Goal: Navigation & Orientation: Find specific page/section

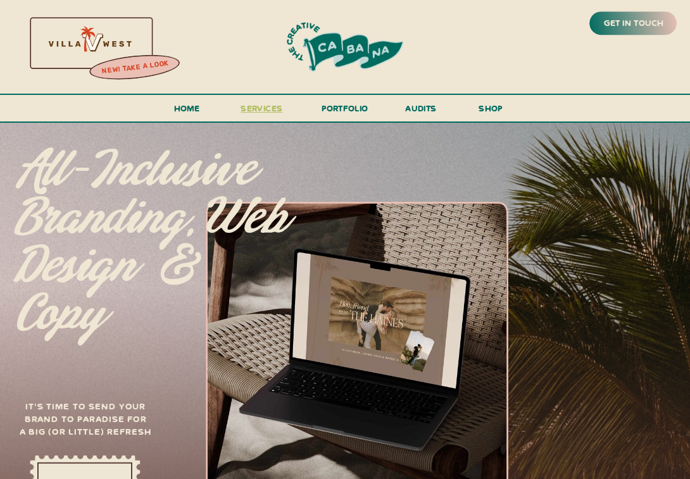
click at [256, 115] on h3 "services" at bounding box center [261, 112] width 48 height 22
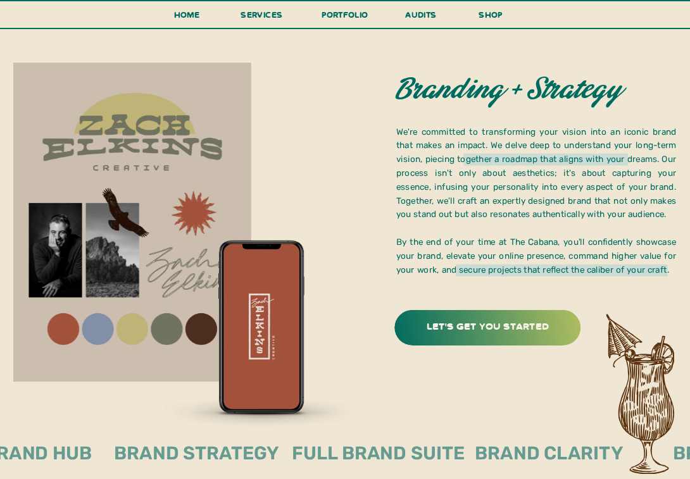
scroll to position [1588, 0]
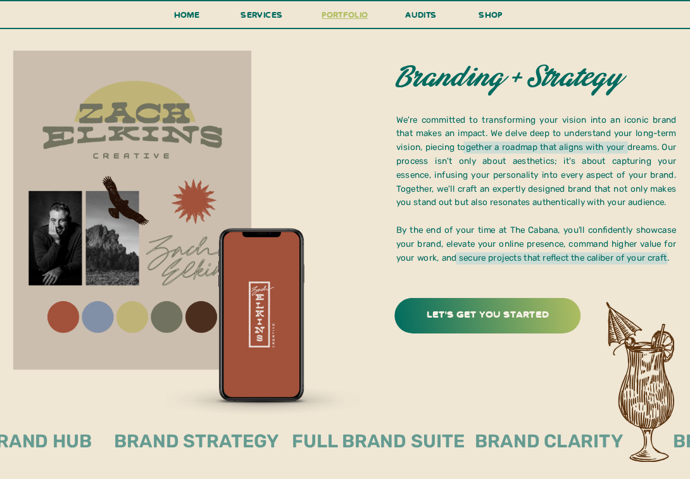
click at [340, 9] on h3 "portfolio" at bounding box center [345, 19] width 54 height 22
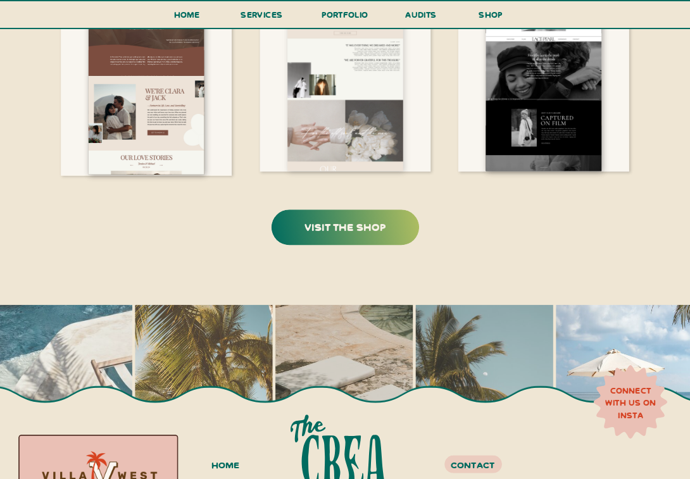
scroll to position [2086, 0]
